Goal: Information Seeking & Learning: Learn about a topic

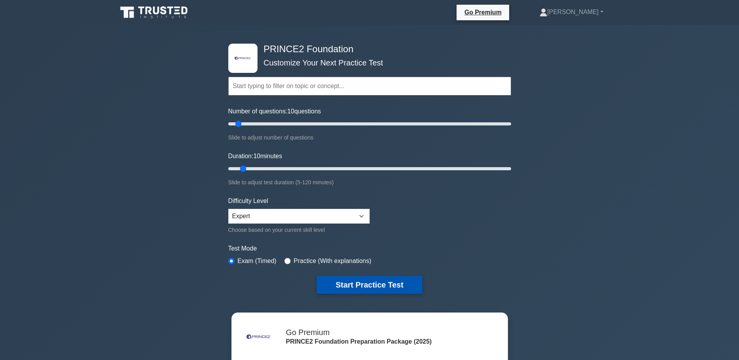
click at [370, 280] on button "Start Practice Test" at bounding box center [369, 285] width 105 height 18
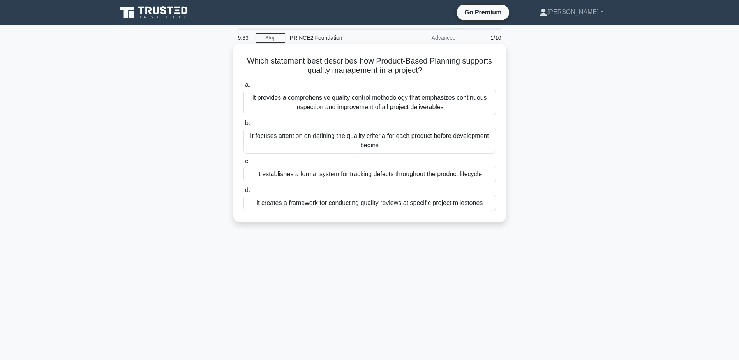
click at [375, 144] on div "It focuses attention on defining the quality criteria for each product before d…" at bounding box center [369, 141] width 252 height 26
click at [243, 126] on input "b. It focuses attention on defining the quality criteria for each product befor…" at bounding box center [243, 123] width 0 height 5
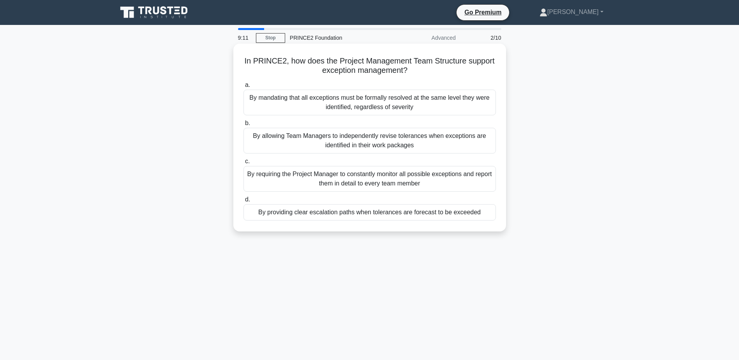
click at [380, 213] on div "By providing clear escalation paths when tolerances are forecast to be exceeded" at bounding box center [369, 212] width 252 height 16
click at [243, 202] on input "d. By providing clear escalation paths when tolerances are forecast to be excee…" at bounding box center [243, 199] width 0 height 5
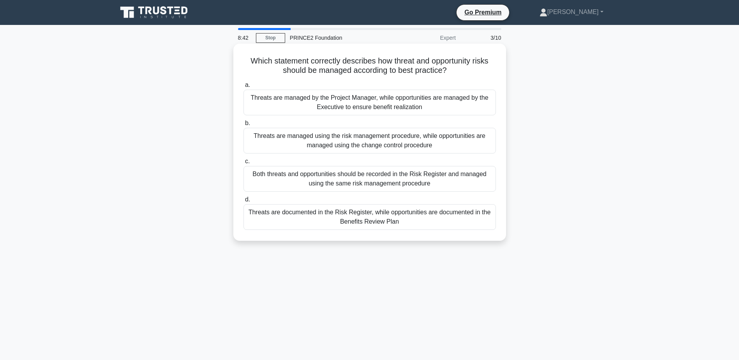
click at [351, 176] on div "Both threats and opportunities should be recorded in the Risk Register and mana…" at bounding box center [369, 179] width 252 height 26
click at [243, 164] on input "c. Both threats and opportunities should be recorded in the Risk Register and m…" at bounding box center [243, 161] width 0 height 5
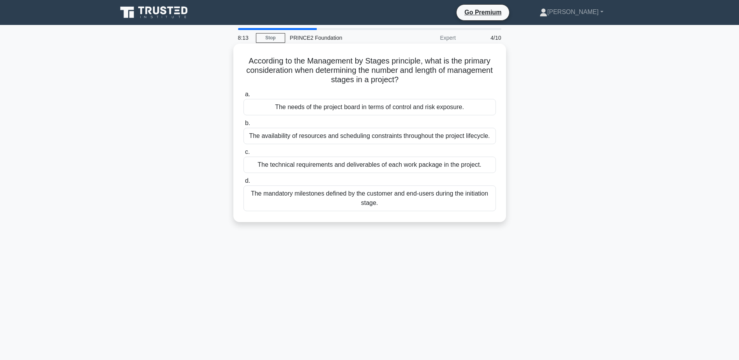
click at [350, 108] on div "The needs of the project board in terms of control and risk exposure." at bounding box center [369, 107] width 252 height 16
click at [243, 97] on input "a. The needs of the project board in terms of control and risk exposure." at bounding box center [243, 94] width 0 height 5
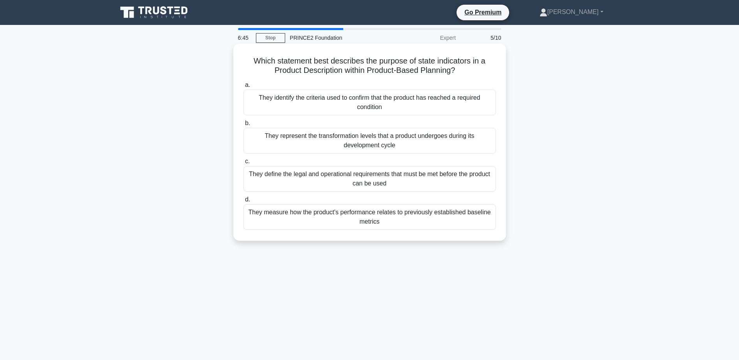
click at [384, 222] on div "They measure how the product's performance relates to previously established ba…" at bounding box center [369, 217] width 252 height 26
click at [243, 202] on input "d. They measure how the product's performance relates to previously established…" at bounding box center [243, 199] width 0 height 5
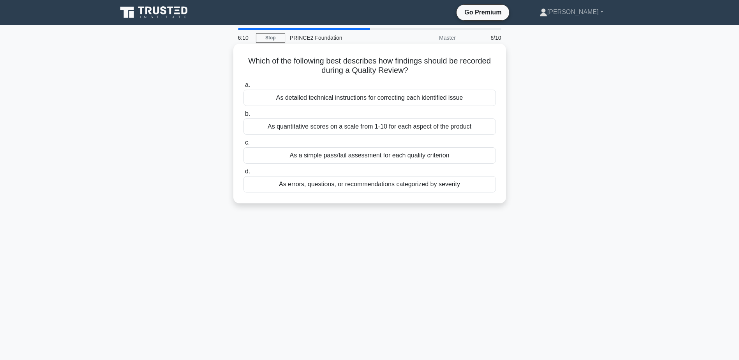
click at [374, 99] on div "As detailed technical instructions for correcting each identified issue" at bounding box center [369, 98] width 252 height 16
click at [243, 88] on input "a. As detailed technical instructions for correcting each identified issue" at bounding box center [243, 85] width 0 height 5
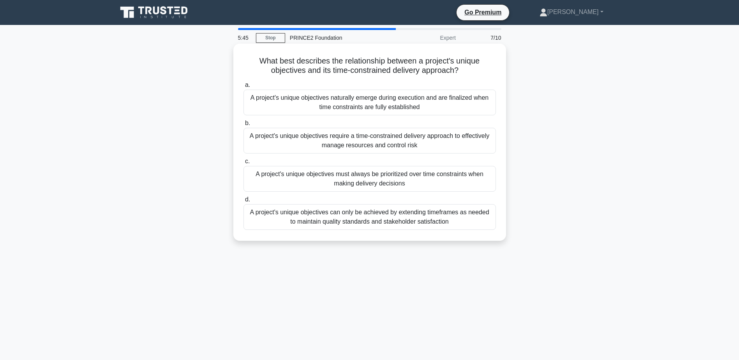
click at [338, 134] on div "A project's unique objectives require a time-constrained delivery approach to e…" at bounding box center [369, 141] width 252 height 26
click at [243, 126] on input "b. A project's unique objectives require a time-constrained delivery approach t…" at bounding box center [243, 123] width 0 height 5
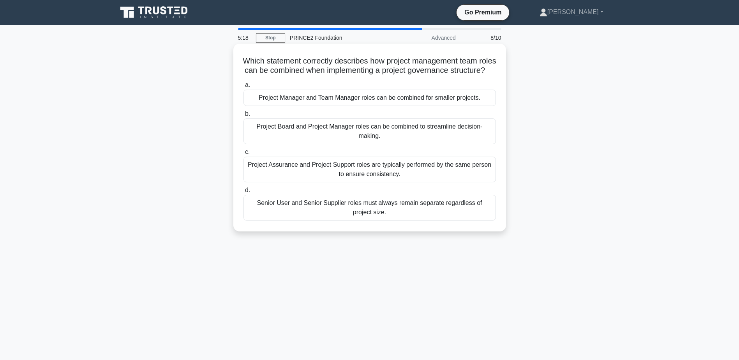
click at [358, 106] on div "Project Manager and Team Manager roles can be combined for smaller projects." at bounding box center [369, 98] width 252 height 16
click at [243, 88] on input "a. Project Manager and Team Manager roles can be combined for smaller projects." at bounding box center [243, 85] width 0 height 5
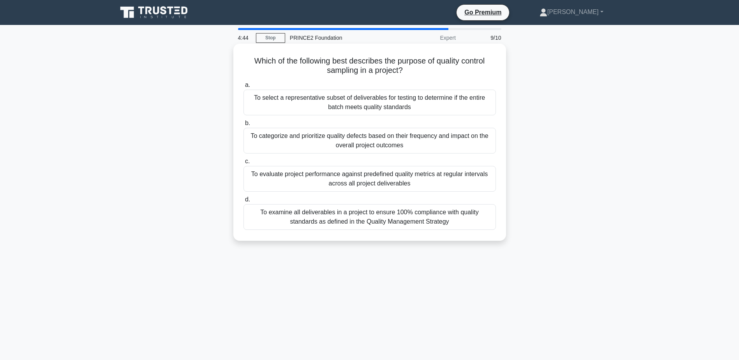
click at [377, 104] on div "To select a representative subset of deliverables for testing to determine if t…" at bounding box center [369, 103] width 252 height 26
click at [243, 88] on input "a. To select a representative subset of deliverables for testing to determine i…" at bounding box center [243, 85] width 0 height 5
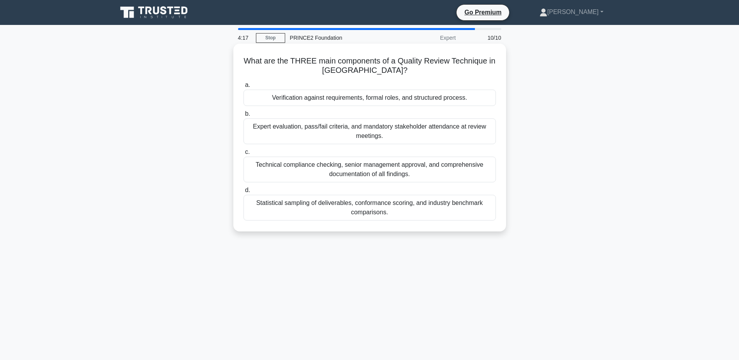
click at [382, 100] on div "Verification against requirements, formal roles, and structured process." at bounding box center [369, 98] width 252 height 16
click at [243, 88] on input "a. Verification against requirements, formal roles, and structured process." at bounding box center [243, 85] width 0 height 5
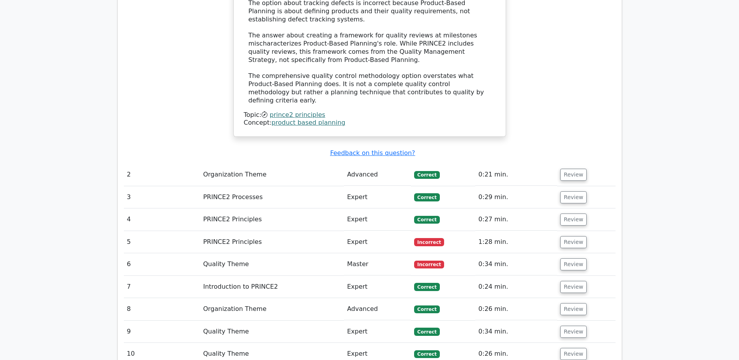
scroll to position [896, 0]
click at [573, 236] on button "Review" at bounding box center [573, 242] width 26 height 12
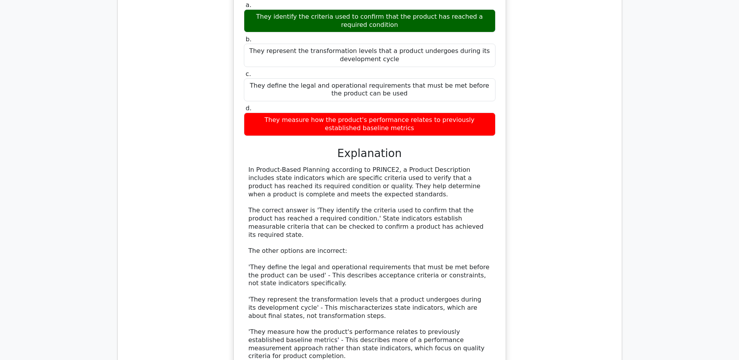
scroll to position [1247, 0]
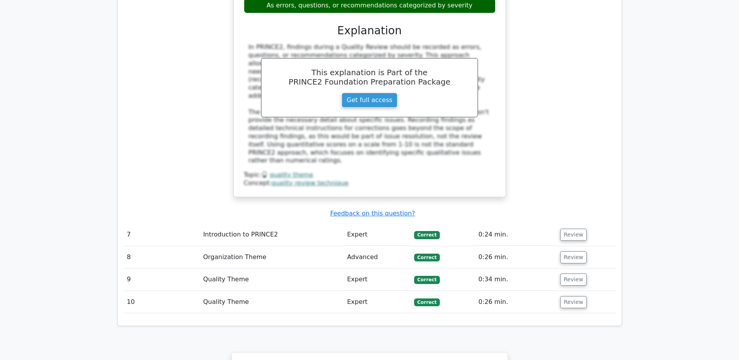
scroll to position [1986, 0]
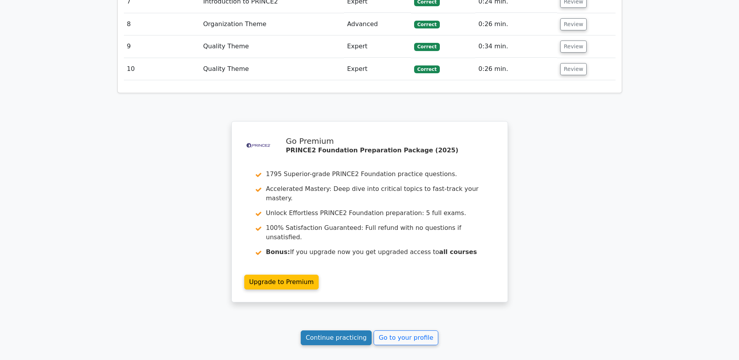
click at [335, 330] on link "Continue practicing" at bounding box center [336, 337] width 71 height 15
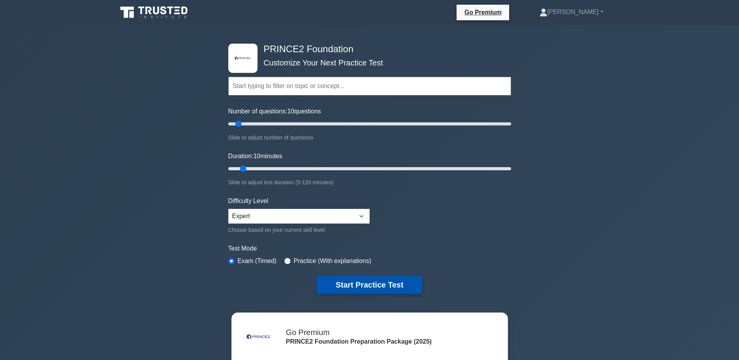
click at [370, 282] on button "Start Practice Test" at bounding box center [369, 285] width 105 height 18
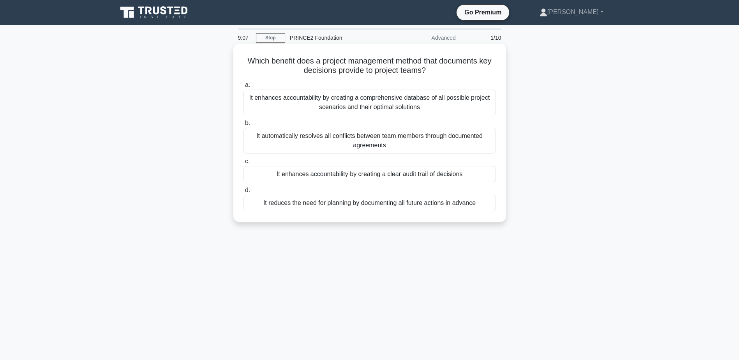
click at [384, 177] on div "It enhances accountability by creating a clear audit trail of decisions" at bounding box center [369, 174] width 252 height 16
click at [243, 164] on input "c. It enhances accountability by creating a clear audit trail of decisions" at bounding box center [243, 161] width 0 height 5
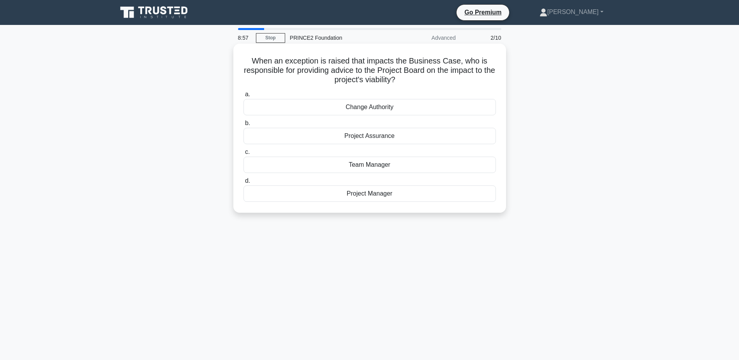
click at [379, 195] on div "Project Manager" at bounding box center [369, 193] width 252 height 16
click at [243, 183] on input "d. Project Manager" at bounding box center [243, 180] width 0 height 5
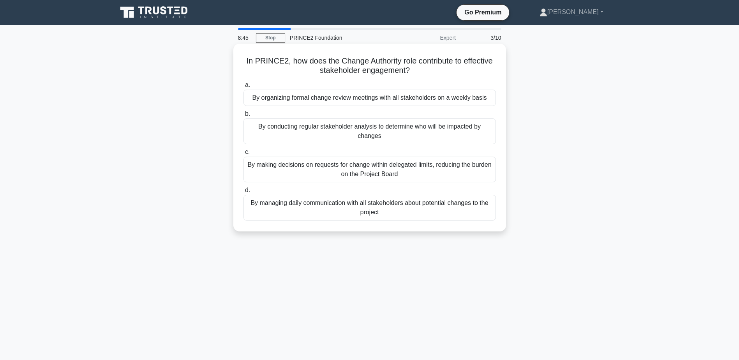
click at [383, 169] on div "By making decisions on requests for change within delegated limits, reducing th…" at bounding box center [369, 170] width 252 height 26
click at [243, 155] on input "c. By making decisions on requests for change within delegated limits, reducing…" at bounding box center [243, 152] width 0 height 5
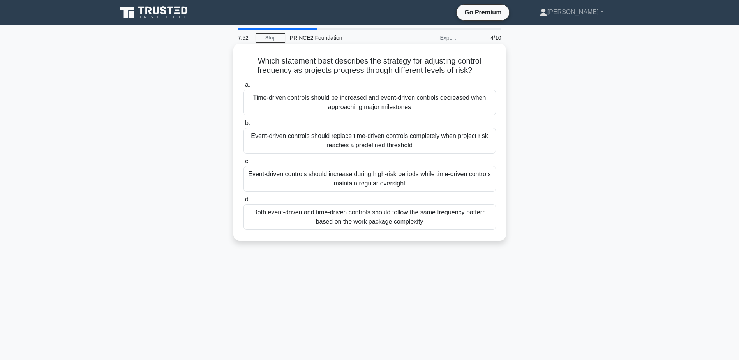
click at [445, 176] on div "Event-driven controls should increase during high-risk periods while time-drive…" at bounding box center [369, 179] width 252 height 26
click at [243, 164] on input "c. Event-driven controls should increase during high-risk periods while time-dr…" at bounding box center [243, 161] width 0 height 5
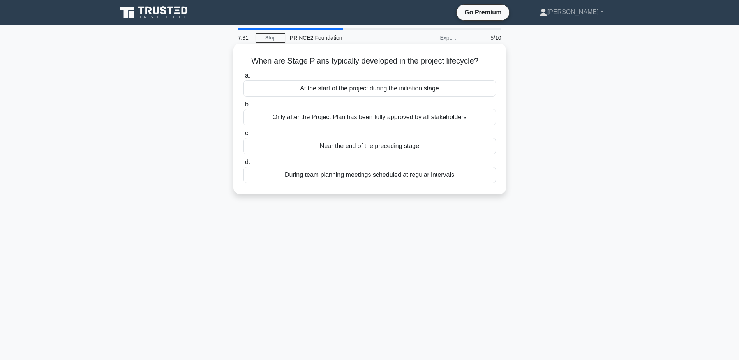
click at [406, 115] on div "Only after the Project Plan has been fully approved by all stakeholders" at bounding box center [369, 117] width 252 height 16
click at [243, 107] on input "b. Only after the Project Plan has been fully approved by all stakeholders" at bounding box center [243, 104] width 0 height 5
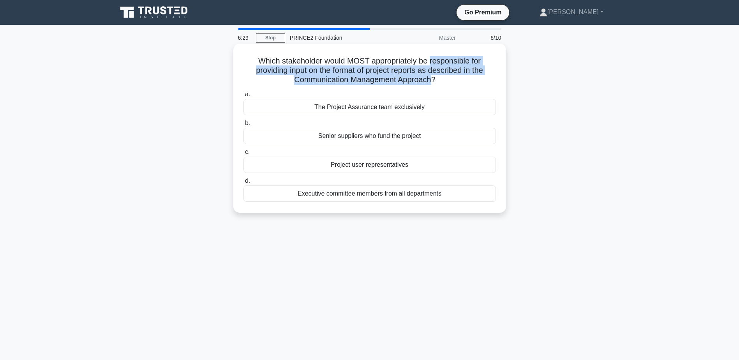
drag, startPoint x: 431, startPoint y: 62, endPoint x: 431, endPoint y: 81, distance: 19.1
click at [431, 81] on h5 "Which stakeholder would MOST appropriately be responsible for providing input o…" at bounding box center [370, 70] width 254 height 29
drag, startPoint x: 431, startPoint y: 81, endPoint x: 421, endPoint y: 81, distance: 10.5
copy h5 "responsible for providing input on the format of project reports as described i…"
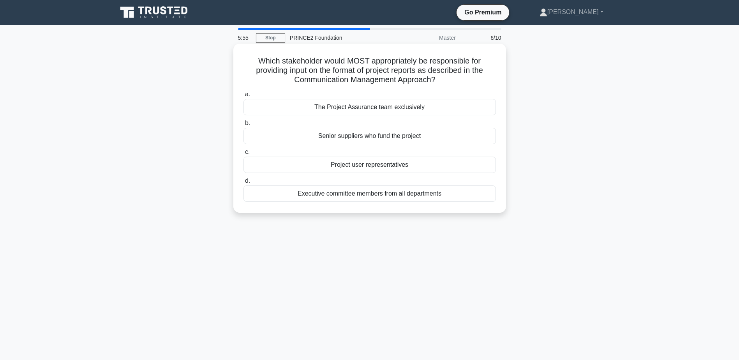
click at [374, 168] on div "Project user representatives" at bounding box center [369, 165] width 252 height 16
click at [243, 155] on input "c. Project user representatives" at bounding box center [243, 152] width 0 height 5
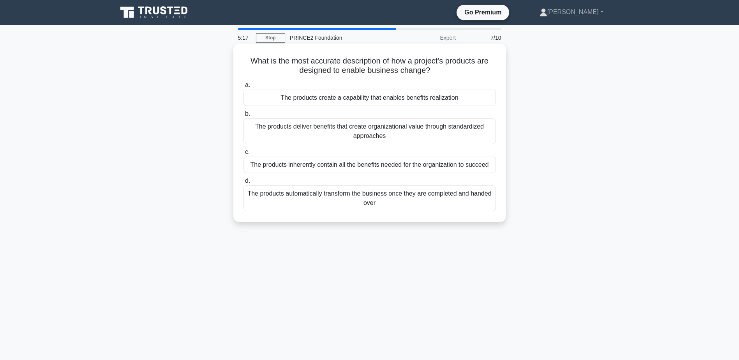
click at [419, 99] on div "The products create a capability that enables benefits realization" at bounding box center [369, 98] width 252 height 16
click at [243, 88] on input "a. The products create a capability that enables benefits realization" at bounding box center [243, 85] width 0 height 5
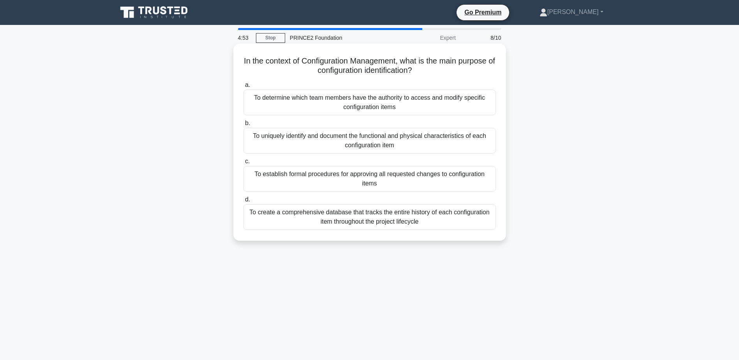
click at [353, 139] on div "To uniquely identify and document the functional and physical characteristics o…" at bounding box center [369, 141] width 252 height 26
click at [243, 126] on input "b. To uniquely identify and document the functional and physical characteristic…" at bounding box center [243, 123] width 0 height 5
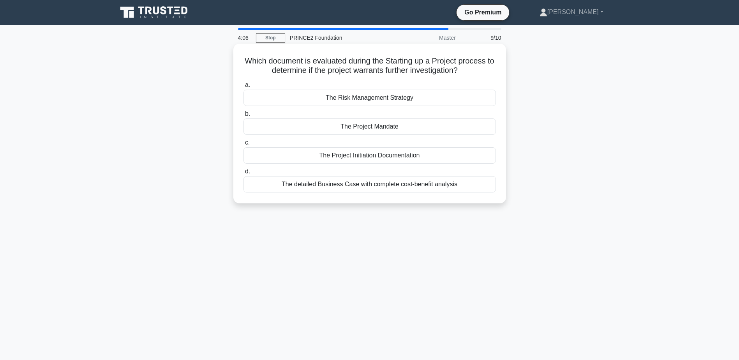
click at [372, 185] on div "The detailed Business Case with complete cost-benefit analysis" at bounding box center [369, 184] width 252 height 16
click at [243, 174] on input "d. The detailed Business Case with complete cost-benefit analysis" at bounding box center [243, 171] width 0 height 5
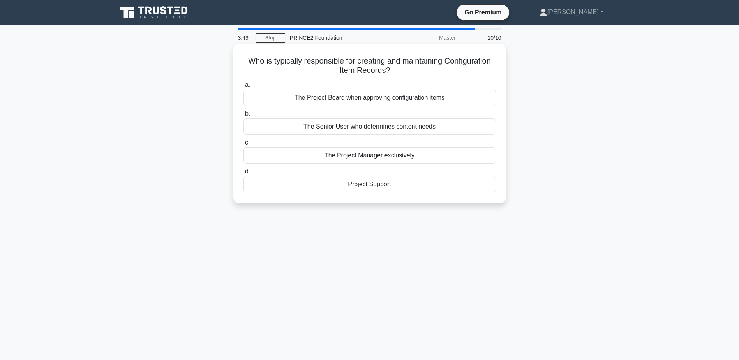
click at [387, 126] on div "The Senior User who determines content needs" at bounding box center [369, 126] width 252 height 16
click at [243, 116] on input "b. The Senior User who determines content needs" at bounding box center [243, 113] width 0 height 5
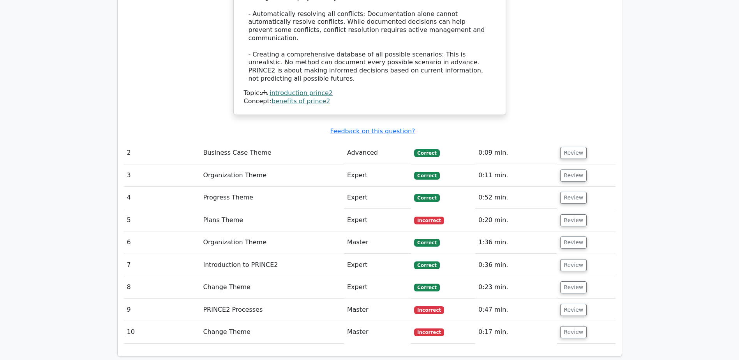
scroll to position [1013, 0]
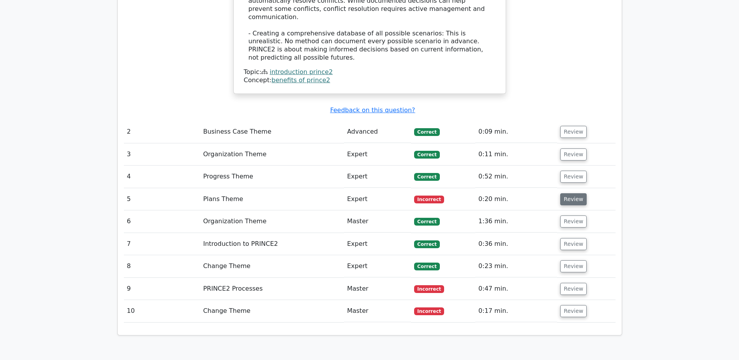
click at [575, 193] on button "Review" at bounding box center [573, 199] width 26 height 12
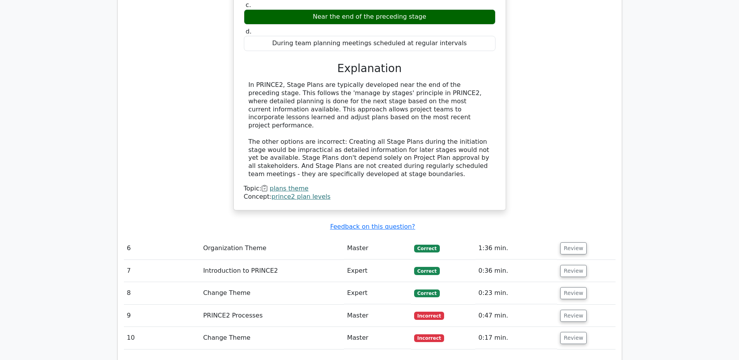
scroll to position [1324, 0]
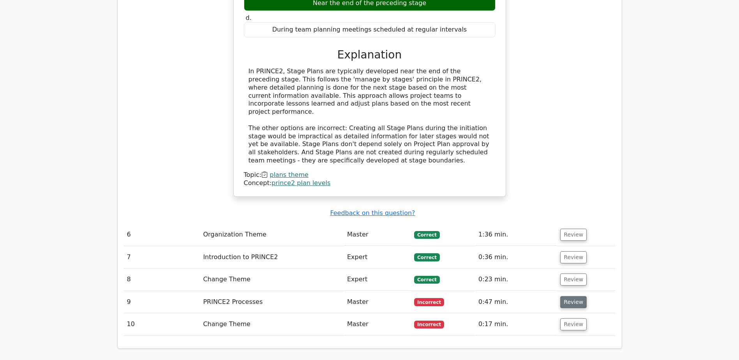
click at [572, 296] on button "Review" at bounding box center [573, 302] width 26 height 12
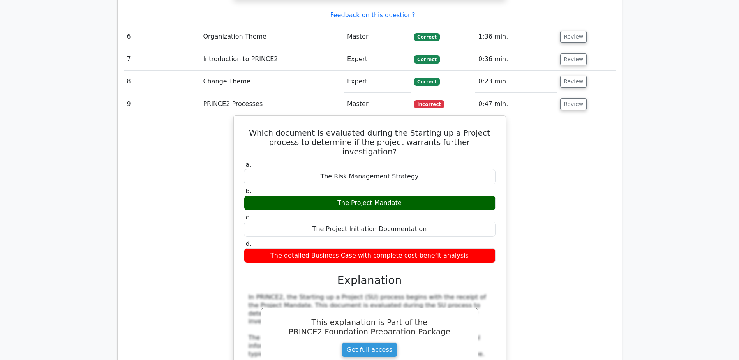
scroll to position [1675, 0]
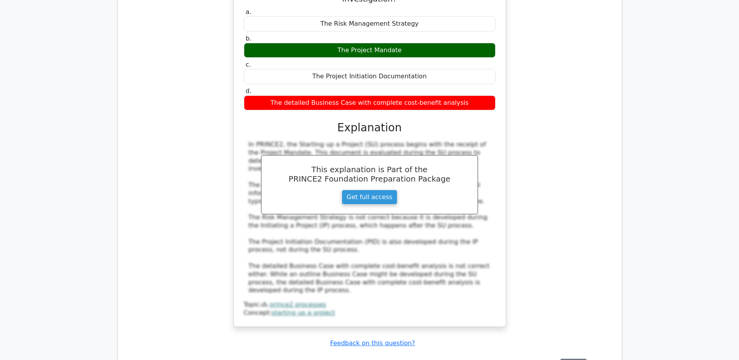
click at [576, 359] on button "Review" at bounding box center [573, 365] width 26 height 12
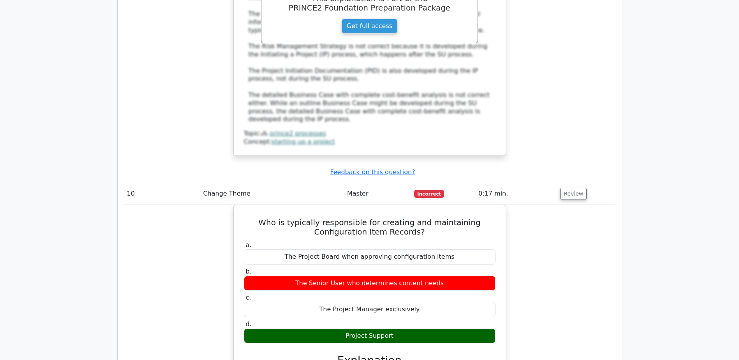
scroll to position [1948, 0]
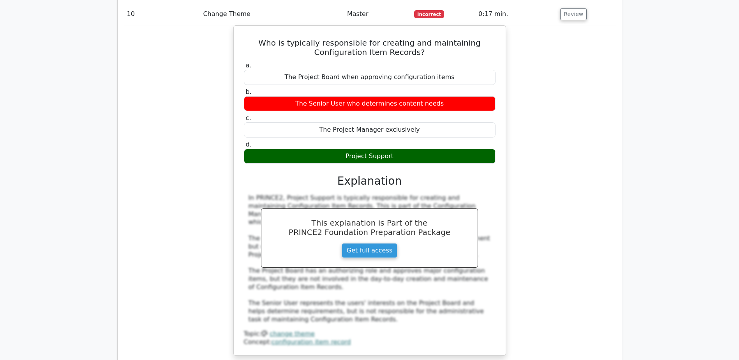
drag, startPoint x: 576, startPoint y: 219, endPoint x: 580, endPoint y: 219, distance: 4.0
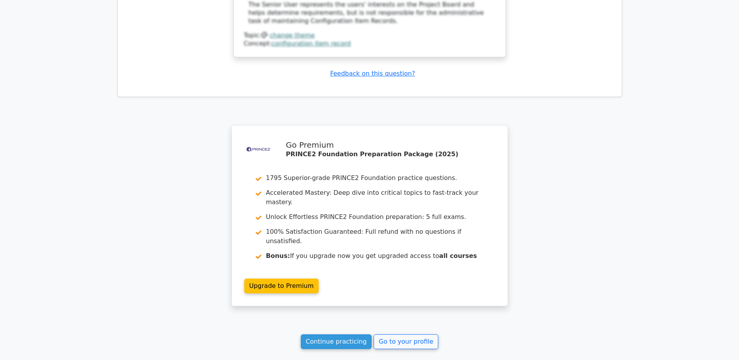
scroll to position [2327, 0]
click at [343, 333] on link "Continue practicing" at bounding box center [336, 340] width 71 height 15
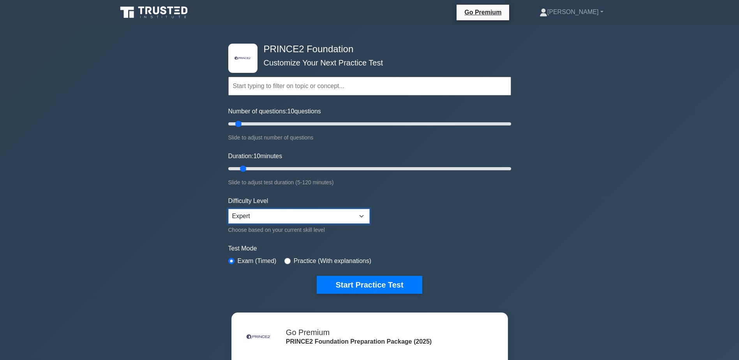
click at [293, 211] on select "Beginner Intermediate Expert" at bounding box center [298, 216] width 141 height 15
click at [228, 209] on select "Beginner Intermediate Expert" at bounding box center [298, 216] width 141 height 15
drag, startPoint x: 238, startPoint y: 124, endPoint x: 252, endPoint y: 125, distance: 14.0
type input "20"
click at [252, 125] on input "Number of questions: 20 questions" at bounding box center [369, 123] width 283 height 9
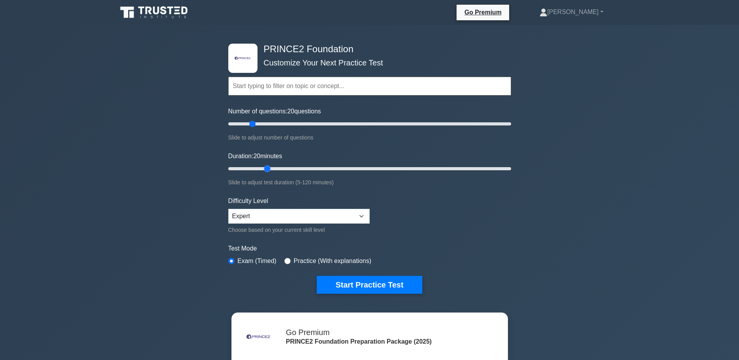
drag, startPoint x: 244, startPoint y: 169, endPoint x: 262, endPoint y: 171, distance: 17.6
type input "20"
click at [262, 171] on input "Duration: 20 minutes" at bounding box center [369, 168] width 283 height 9
click at [365, 288] on button "Start Practice Test" at bounding box center [369, 285] width 105 height 18
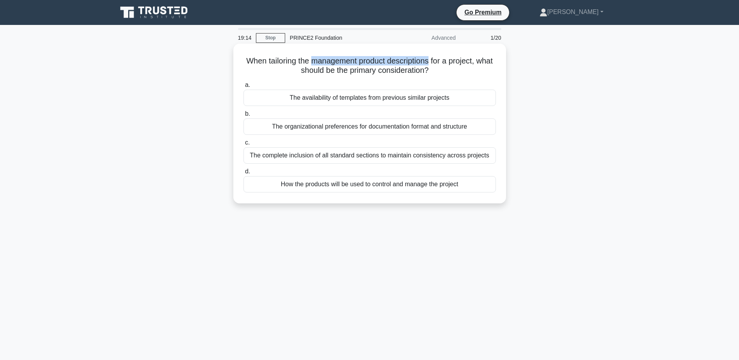
drag, startPoint x: 319, startPoint y: 62, endPoint x: 441, endPoint y: 64, distance: 121.2
click at [441, 64] on h5 "When tailoring the management product descriptions for a project, what should b…" at bounding box center [370, 65] width 254 height 19
drag, startPoint x: 441, startPoint y: 64, endPoint x: 416, endPoint y: 61, distance: 24.7
copy h5 "management product descriptions"
click at [387, 185] on div "How the products will be used to control and manage the project" at bounding box center [369, 184] width 252 height 16
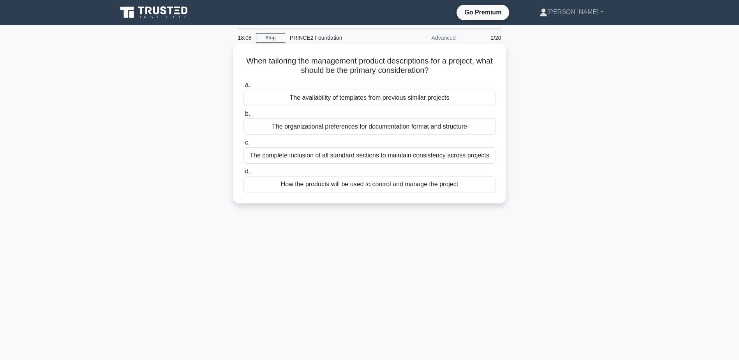
click at [243, 174] on input "d. How the products will be used to control and manage the project" at bounding box center [243, 171] width 0 height 5
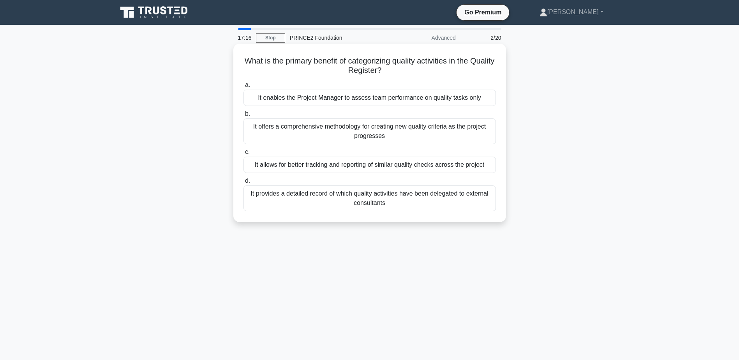
click at [384, 161] on div "It allows for better tracking and reporting of similar quality checks across th…" at bounding box center [369, 165] width 252 height 16
click at [243, 155] on input "c. It allows for better tracking and reporting of similar quality checks across…" at bounding box center [243, 152] width 0 height 5
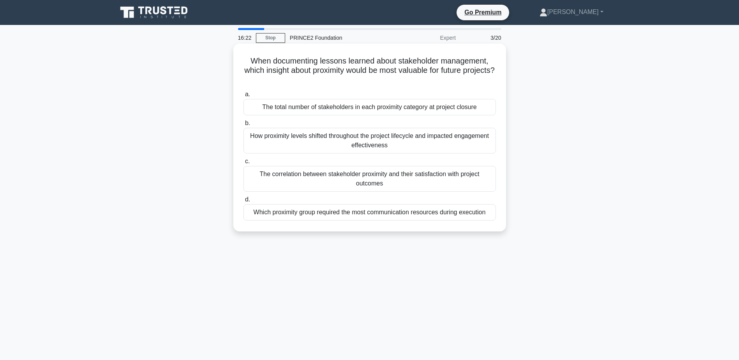
click at [384, 140] on div "How proximity levels shifted throughout the project lifecycle and impacted enga…" at bounding box center [369, 141] width 252 height 26
click at [243, 126] on input "b. How proximity levels shifted throughout the project lifecycle and impacted e…" at bounding box center [243, 123] width 0 height 5
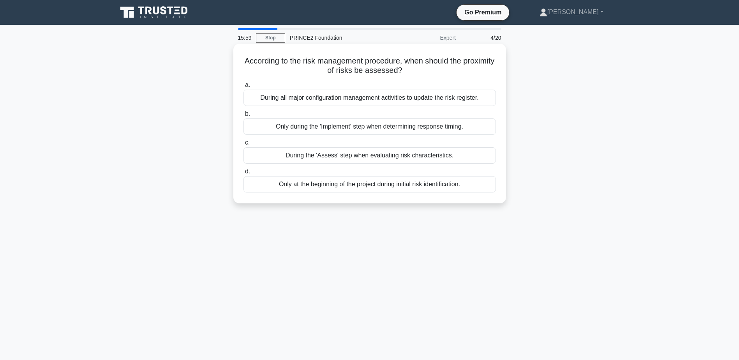
click at [334, 97] on div "During all major configuration management activities to update the risk registe…" at bounding box center [369, 98] width 252 height 16
click at [243, 88] on input "a. During all major configuration management activities to update the risk regi…" at bounding box center [243, 85] width 0 height 5
click at [372, 100] on div "They can provide frequent feedback on project deliverables" at bounding box center [369, 98] width 252 height 16
click at [243, 88] on input "a. They can provide frequent feedback on project deliverables" at bounding box center [243, 85] width 0 height 5
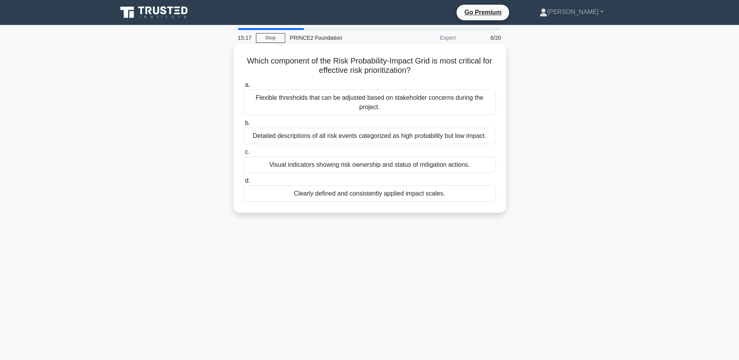
click at [349, 192] on div "Clearly defined and consistently applied impact scales." at bounding box center [369, 193] width 252 height 16
click at [243, 183] on input "d. Clearly defined and consistently applied impact scales." at bounding box center [243, 180] width 0 height 5
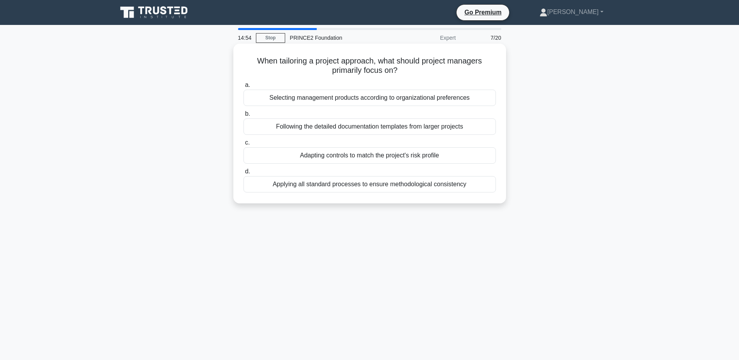
click at [379, 157] on div "Adapting controls to match the project's risk profile" at bounding box center [369, 155] width 252 height 16
click at [243, 145] on input "c. Adapting controls to match the project's risk profile" at bounding box center [243, 142] width 0 height 5
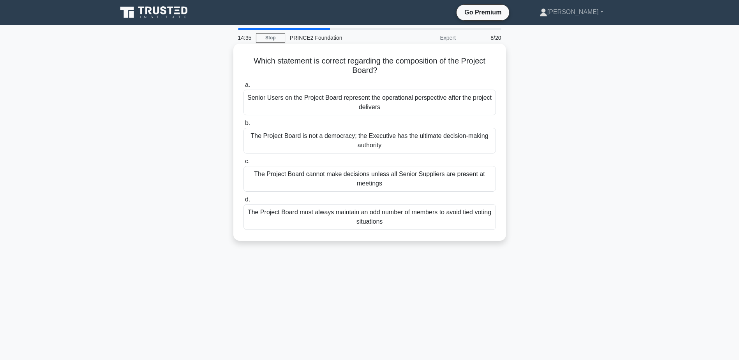
click at [385, 100] on div "Senior Users on the Project Board represent the operational perspective after t…" at bounding box center [369, 103] width 252 height 26
click at [243, 88] on input "a. Senior Users on the Project Board represent the operational perspective afte…" at bounding box center [243, 85] width 0 height 5
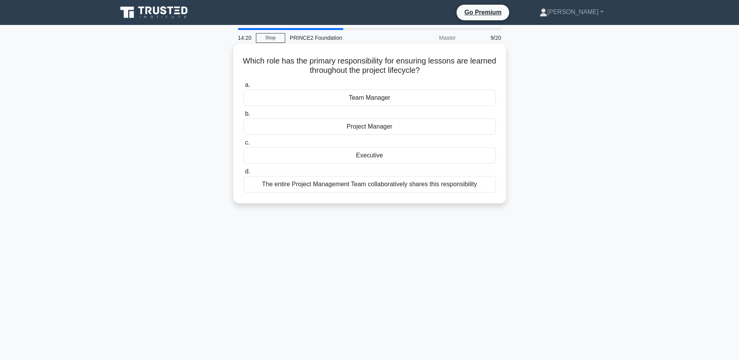
click at [384, 185] on div "The entire Project Management Team collaboratively shares this responsibility" at bounding box center [369, 184] width 252 height 16
click at [243, 174] on input "d. The entire Project Management Team collaboratively shares this responsibility" at bounding box center [243, 171] width 0 height 5
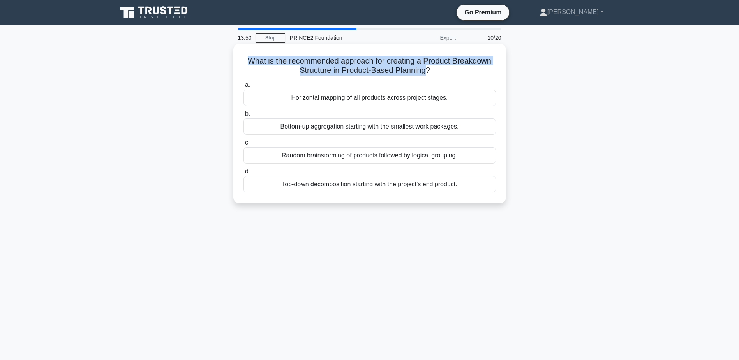
drag, startPoint x: 248, startPoint y: 60, endPoint x: 425, endPoint y: 75, distance: 177.8
click at [425, 75] on h5 "What is the recommended approach for creating a Product Breakdown Structure in …" at bounding box center [370, 65] width 254 height 19
drag, startPoint x: 425, startPoint y: 75, endPoint x: 413, endPoint y: 72, distance: 13.1
copy h5 "What is the recommended approach for creating a Product Breakdown Structure in …"
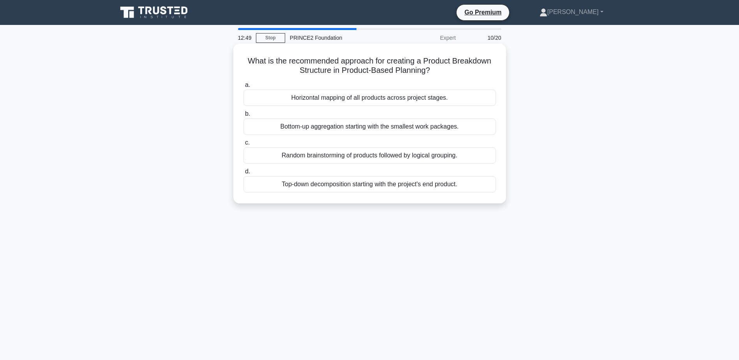
click at [331, 185] on div "Top-down decomposition starting with the project's end product." at bounding box center [369, 184] width 252 height 16
click at [243, 174] on input "d. Top-down decomposition starting with the project's end product." at bounding box center [243, 171] width 0 height 5
click at [326, 131] on div "At the end of each management stage when reviewing project viability" at bounding box center [369, 126] width 252 height 16
click at [243, 116] on input "b. At the end of each management stage when reviewing project viability" at bounding box center [243, 113] width 0 height 5
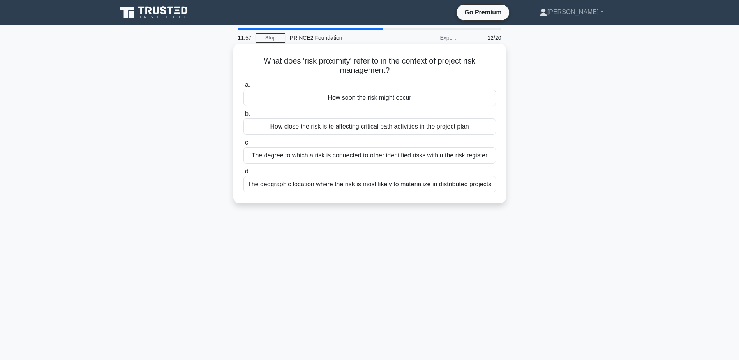
click at [379, 101] on div "How soon the risk might occur" at bounding box center [369, 98] width 252 height 16
click at [243, 88] on input "a. How soon the risk might occur" at bounding box center [243, 85] width 0 height 5
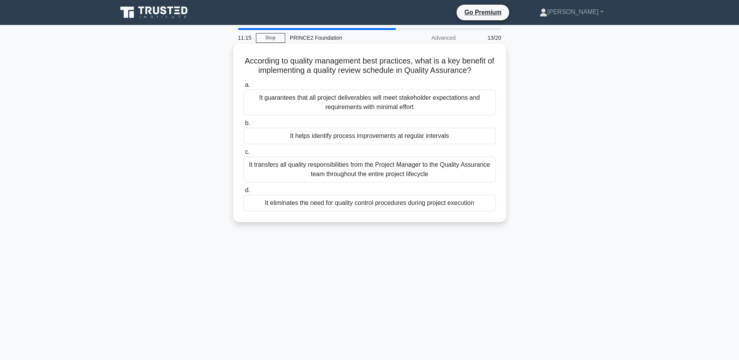
click at [343, 136] on div "It helps identify process improvements at regular intervals" at bounding box center [369, 136] width 252 height 16
click at [243, 126] on input "b. It helps identify process improvements at regular intervals" at bounding box center [243, 123] width 0 height 5
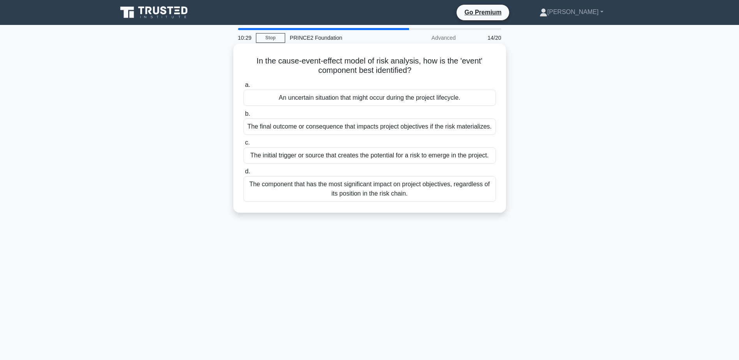
click at [409, 95] on div "An uncertain situation that might occur during the project lifecycle." at bounding box center [369, 98] width 252 height 16
click at [243, 88] on input "a. An uncertain situation that might occur during the project lifecycle." at bounding box center [243, 85] width 0 height 5
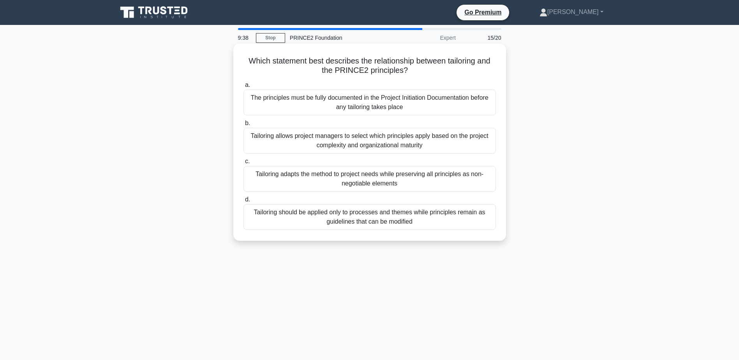
click at [395, 177] on div "Tailoring adapts the method to project needs while preserving all principles as…" at bounding box center [369, 179] width 252 height 26
click at [243, 164] on input "c. Tailoring adapts the method to project needs while preserving all principles…" at bounding box center [243, 161] width 0 height 5
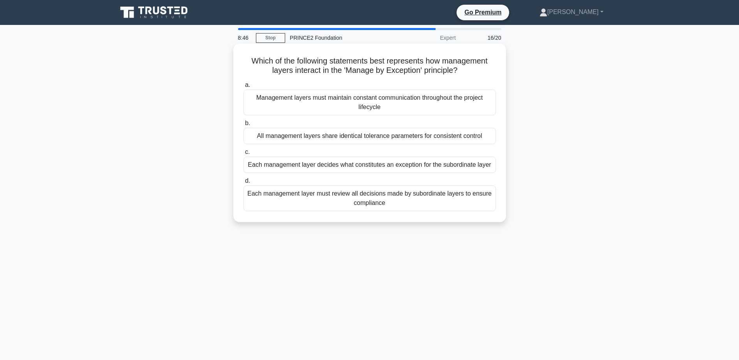
click at [368, 162] on div "Each management layer decides what constitutes an exception for the subordinate…" at bounding box center [369, 165] width 252 height 16
click at [243, 155] on input "c. Each management layer decides what constitutes an exception for the subordin…" at bounding box center [243, 152] width 0 height 5
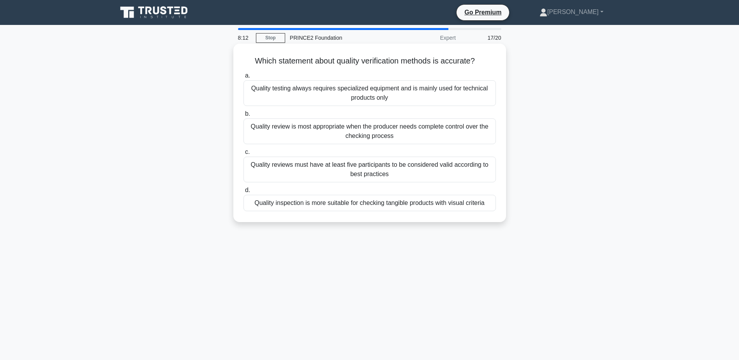
click at [308, 201] on div "Quality inspection is more suitable for checking tangible products with visual …" at bounding box center [369, 203] width 252 height 16
click at [243, 193] on input "d. Quality inspection is more suitable for checking tangible products with visu…" at bounding box center [243, 190] width 0 height 5
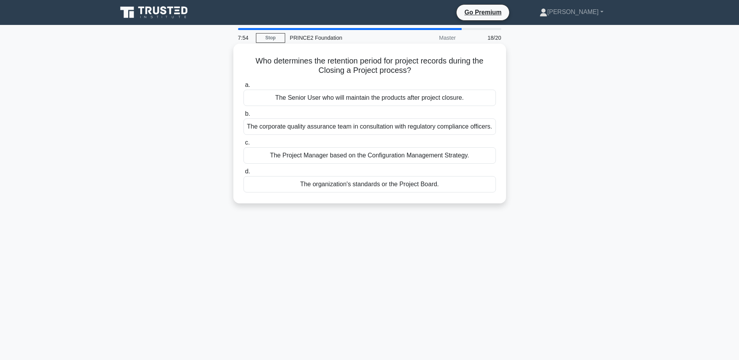
click at [355, 187] on div "The organization's standards or the Project Board." at bounding box center [369, 184] width 252 height 16
click at [243, 174] on input "d. The organization's standards or the Project Board." at bounding box center [243, 171] width 0 height 5
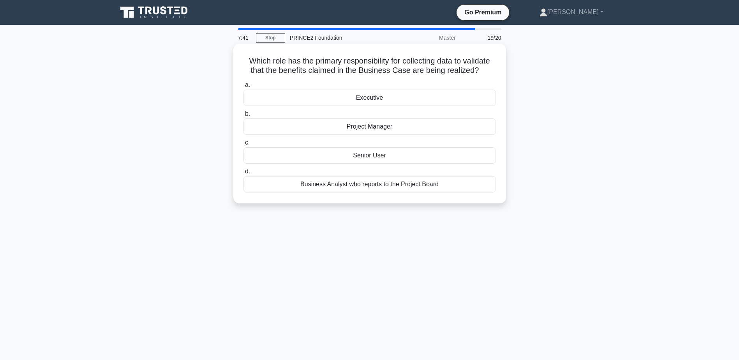
click at [393, 125] on div "Project Manager" at bounding box center [369, 126] width 252 height 16
click at [243, 116] on input "b. Project Manager" at bounding box center [243, 113] width 0 height 5
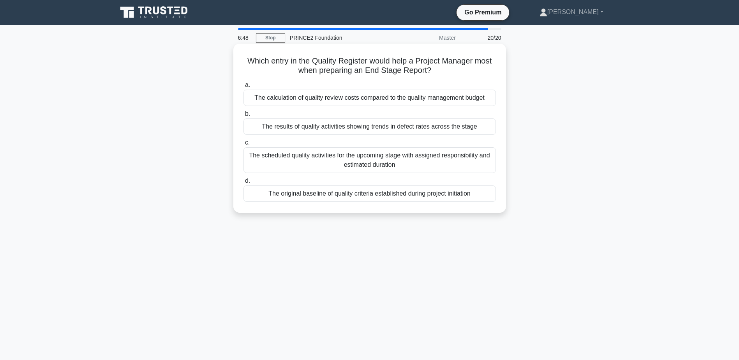
click at [294, 97] on div "The calculation of quality review costs compared to the quality management budg…" at bounding box center [369, 98] width 252 height 16
click at [243, 88] on input "a. The calculation of quality review costs compared to the quality management b…" at bounding box center [243, 85] width 0 height 5
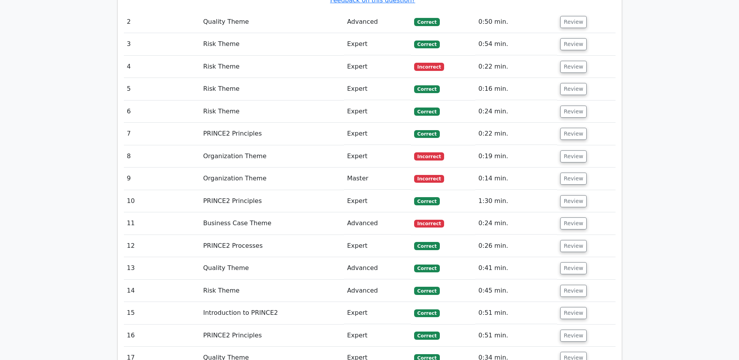
scroll to position [896, 0]
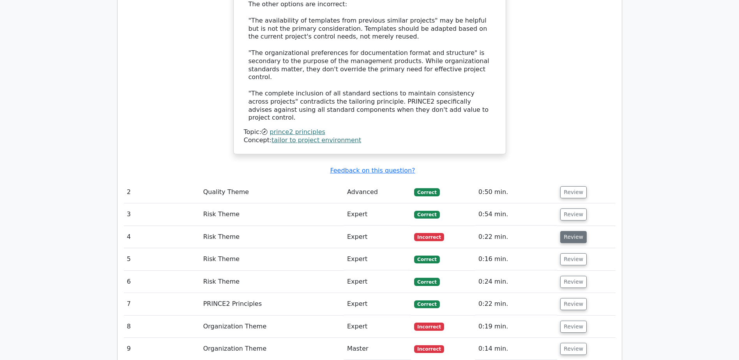
click at [573, 231] on button "Review" at bounding box center [573, 237] width 26 height 12
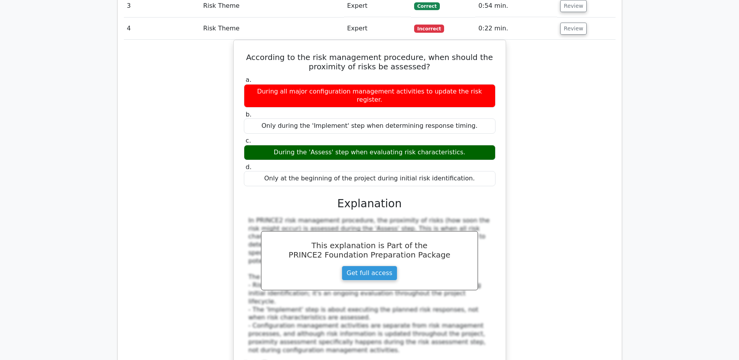
scroll to position [1247, 0]
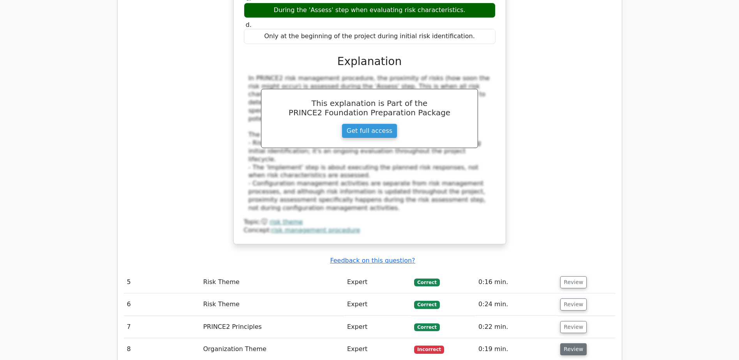
click at [571, 343] on button "Review" at bounding box center [573, 349] width 26 height 12
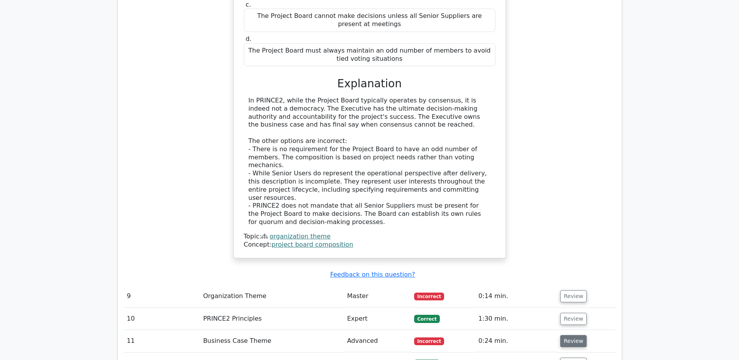
scroll to position [1714, 0]
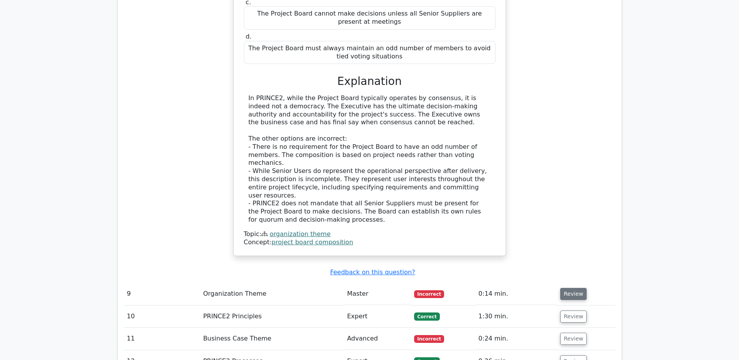
click at [574, 288] on button "Review" at bounding box center [573, 294] width 26 height 12
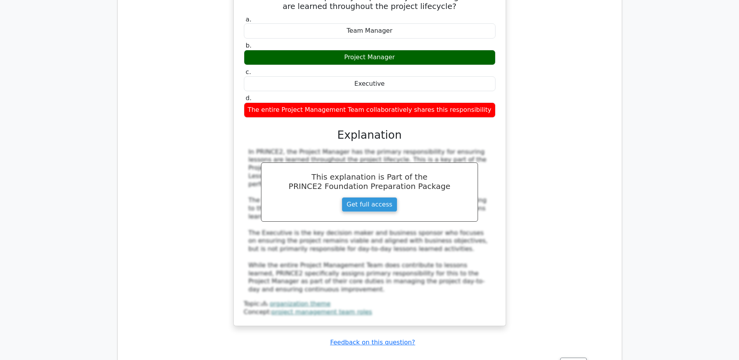
scroll to position [2065, 0]
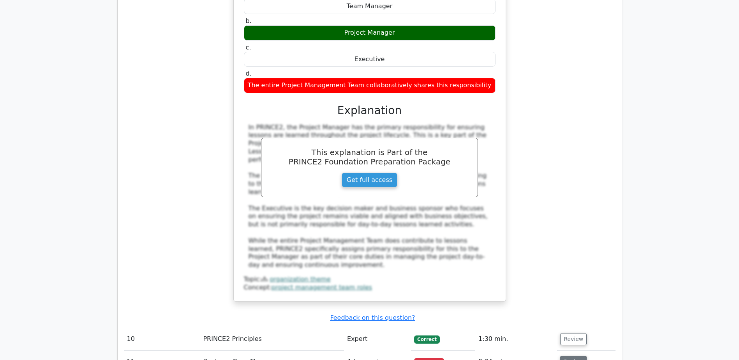
click at [568, 356] on button "Review" at bounding box center [573, 362] width 26 height 12
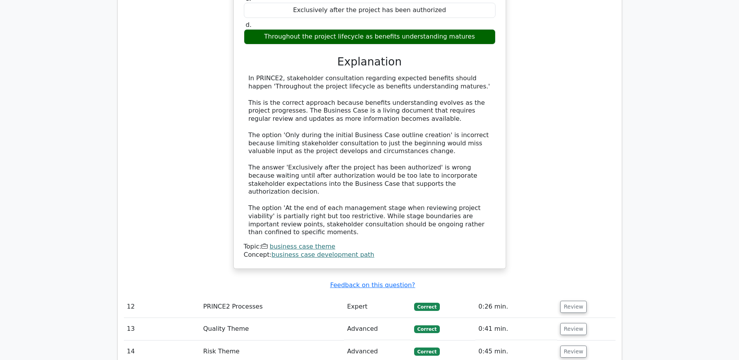
scroll to position [2571, 0]
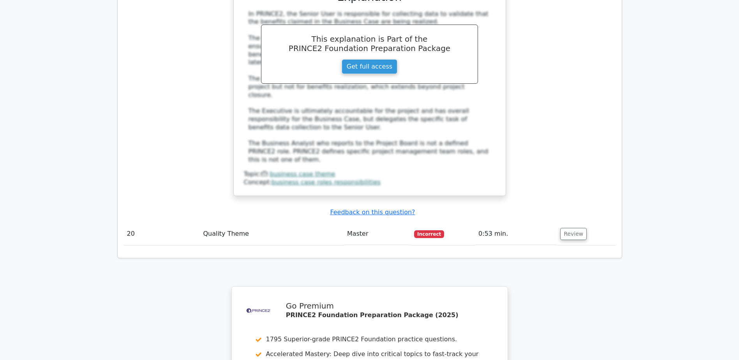
scroll to position [3039, 0]
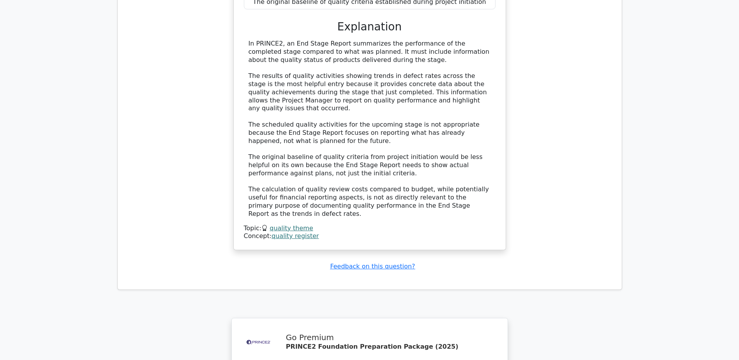
scroll to position [3681, 0]
